Goal: Transaction & Acquisition: Purchase product/service

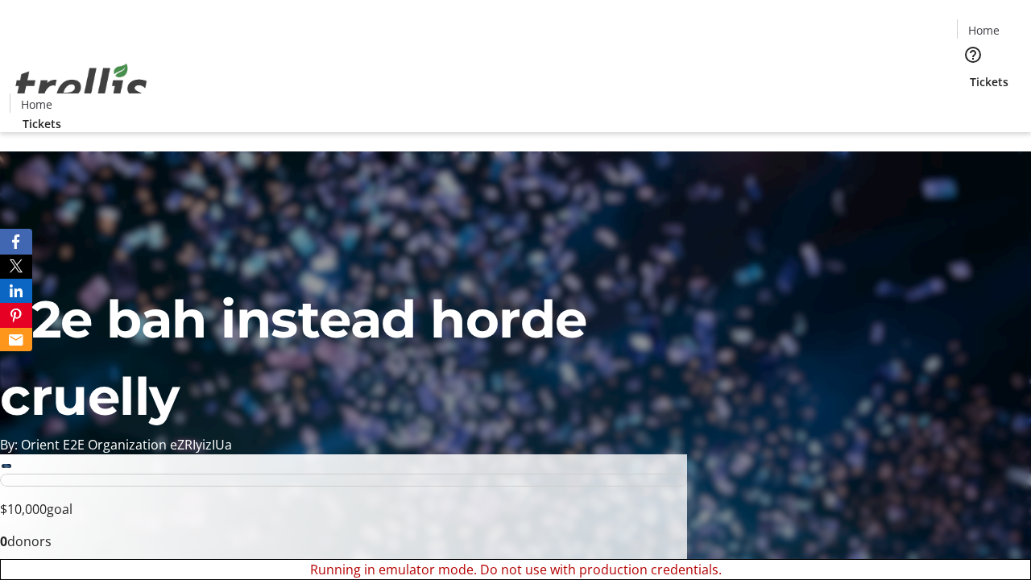
click at [970, 73] on span "Tickets" at bounding box center [989, 81] width 39 height 17
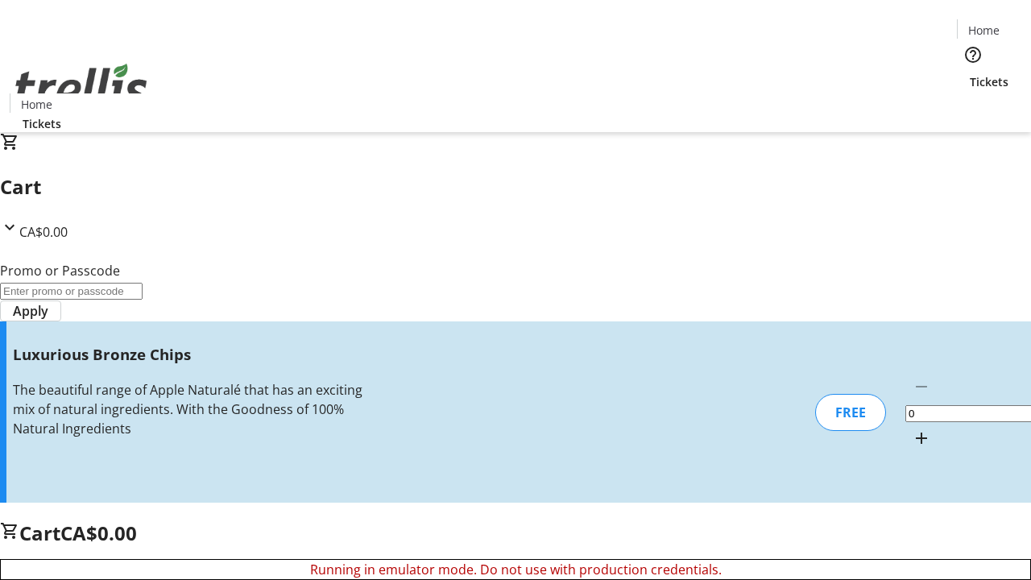
click at [912, 429] on mat-icon "Increment by one" at bounding box center [921, 438] width 19 height 19
type input "1"
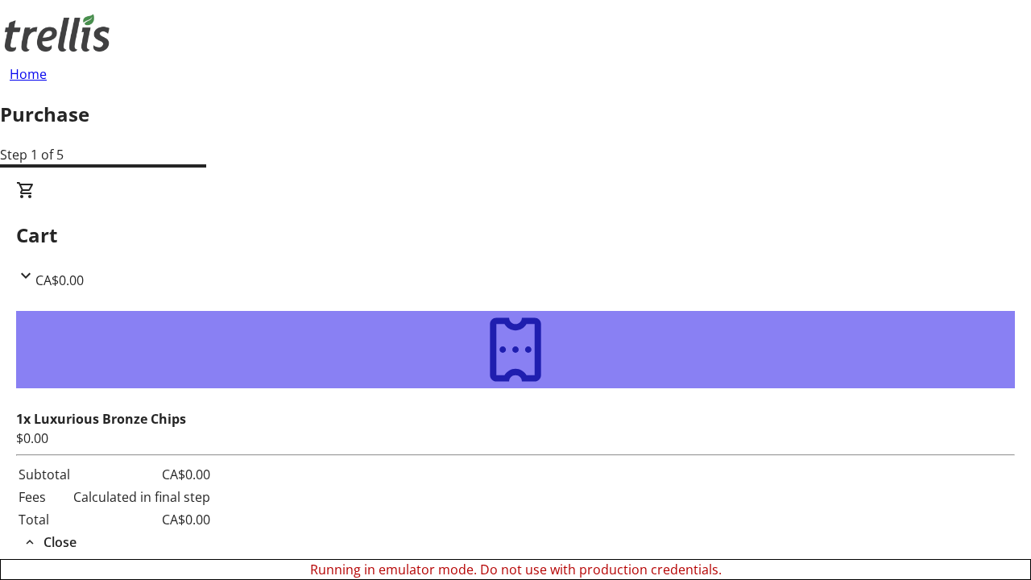
type input "[PERSON_NAME][EMAIL_ADDRESS][DOMAIN_NAME]"
type input "[PERSON_NAME]"
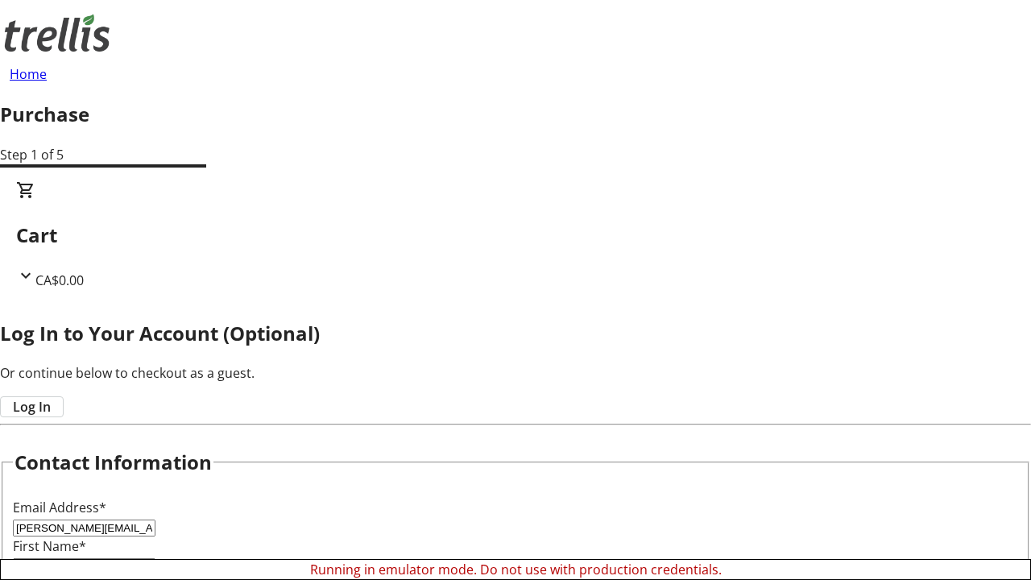
type input "[PERSON_NAME]"
